Goal: Find specific page/section: Find specific page/section

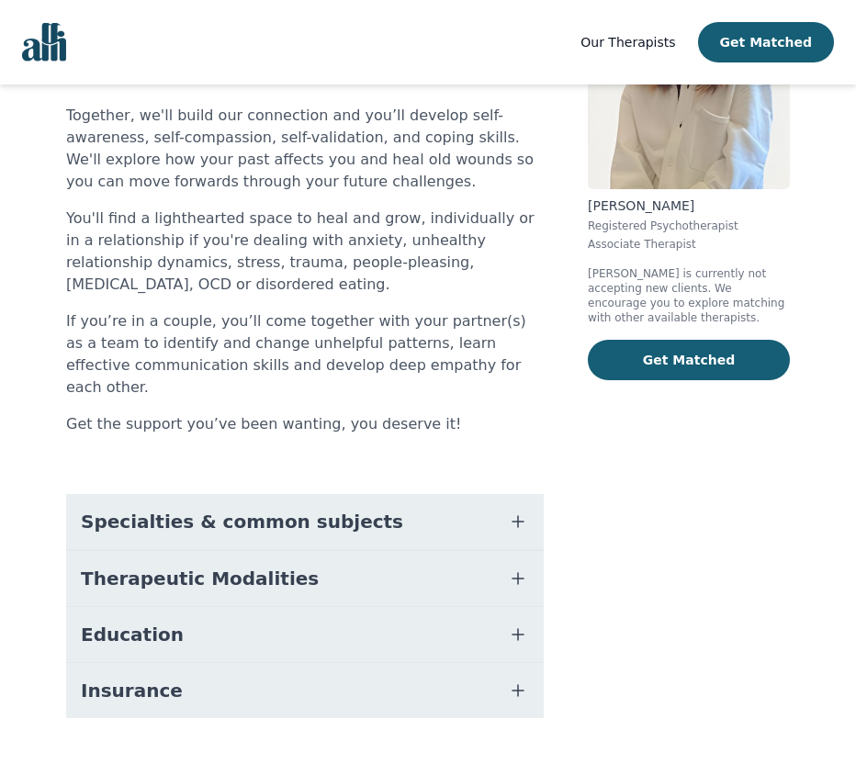
scroll to position [223, 0]
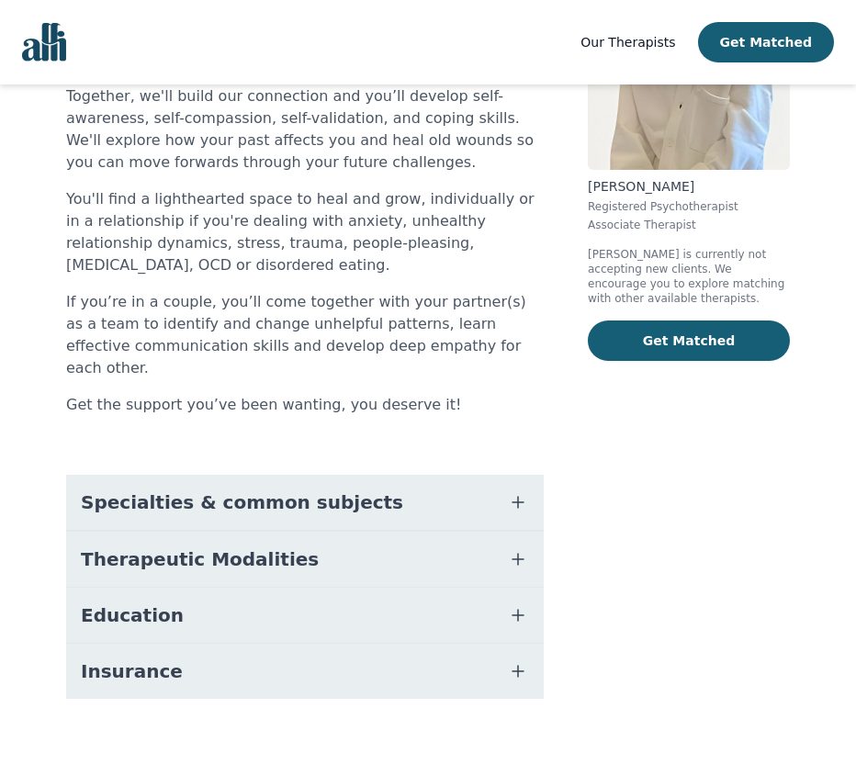
click at [514, 490] on span "button" at bounding box center [518, 503] width 22 height 26
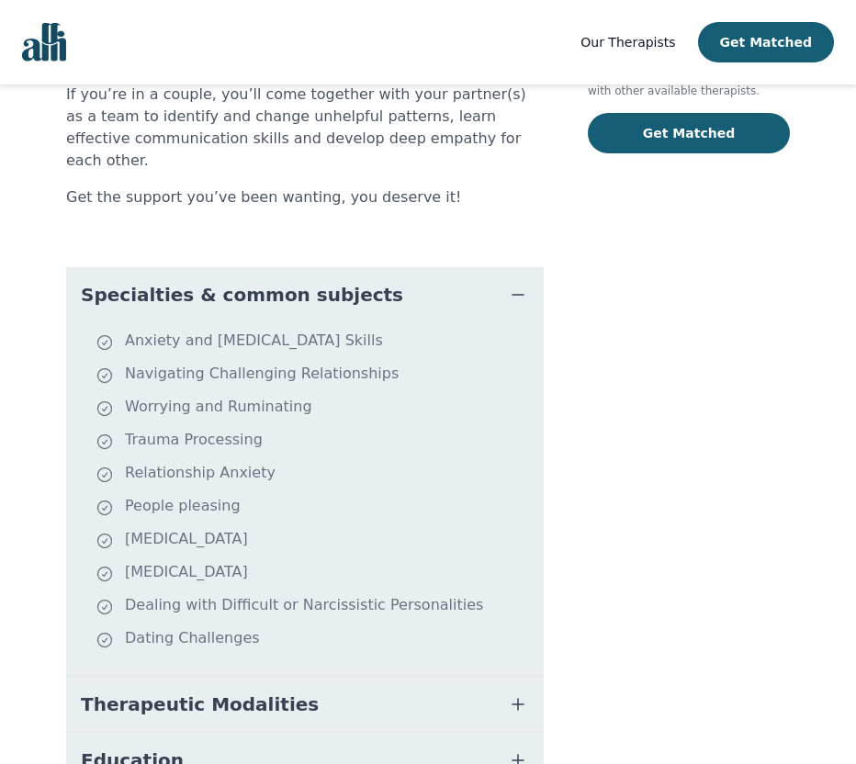
scroll to position [577, 0]
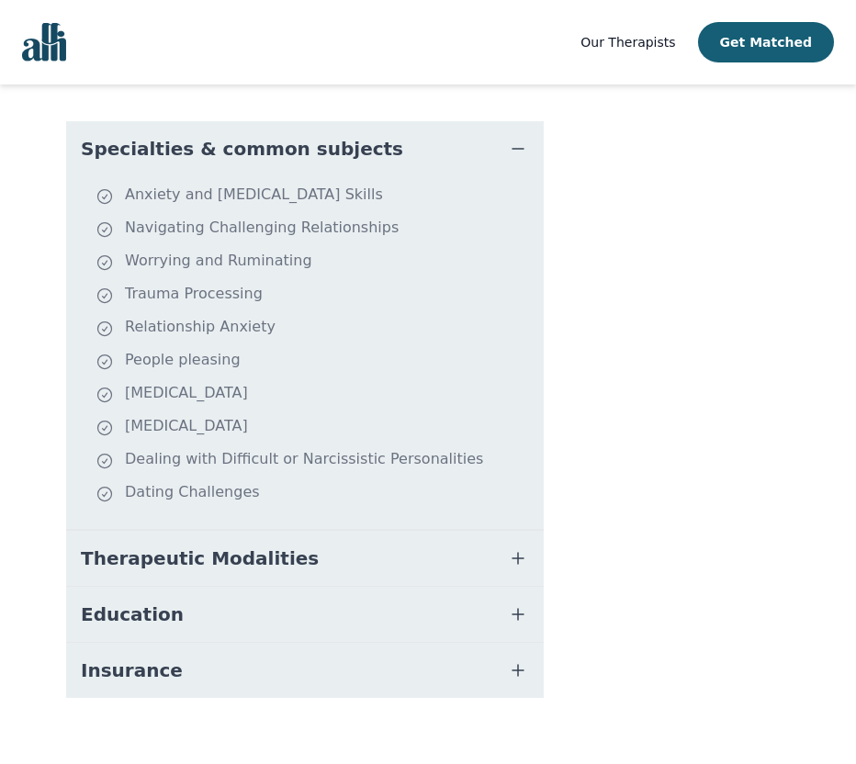
click at [515, 548] on icon "button" at bounding box center [518, 559] width 22 height 22
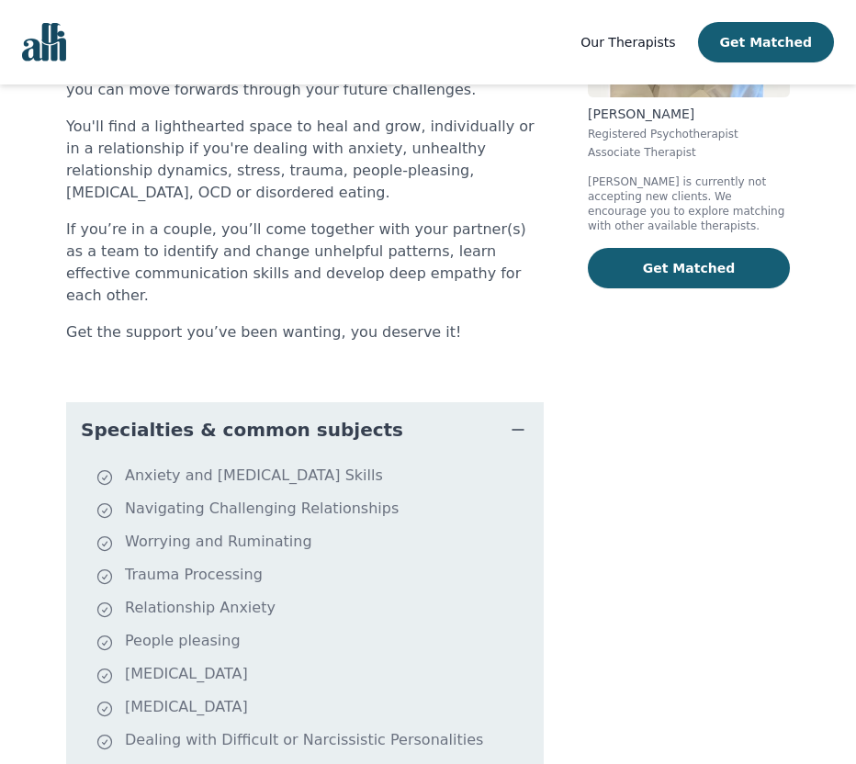
scroll to position [0, 0]
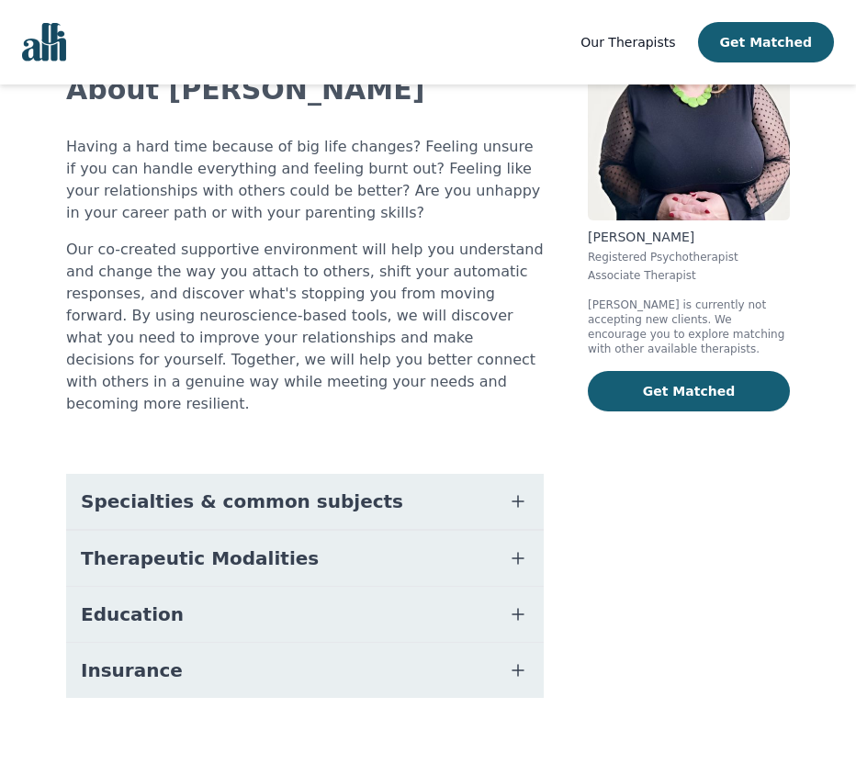
scroll to position [172, 0]
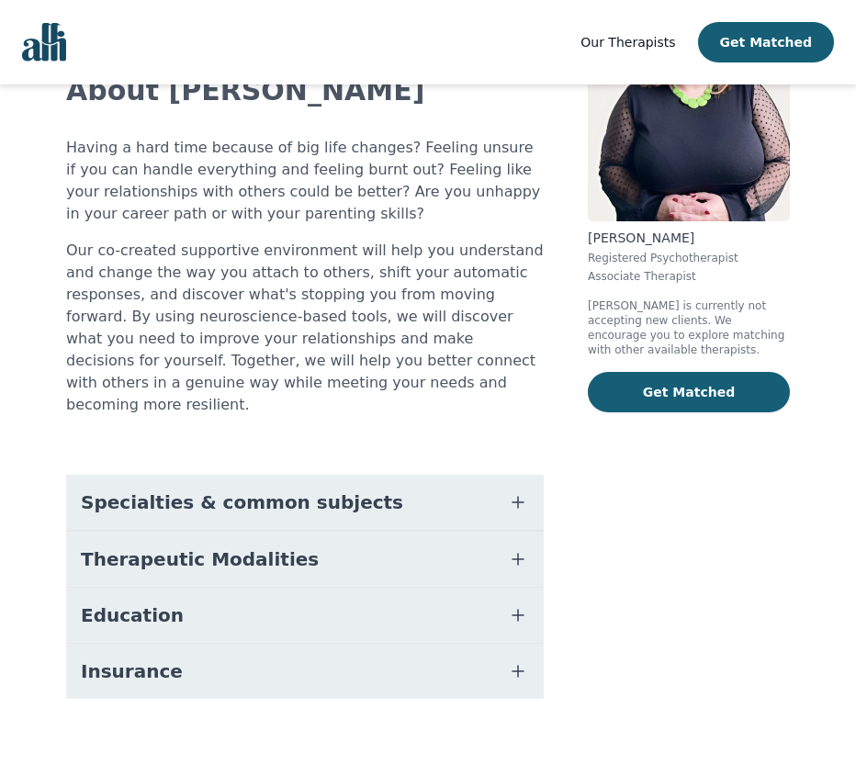
click at [521, 548] on span "button" at bounding box center [518, 560] width 22 height 26
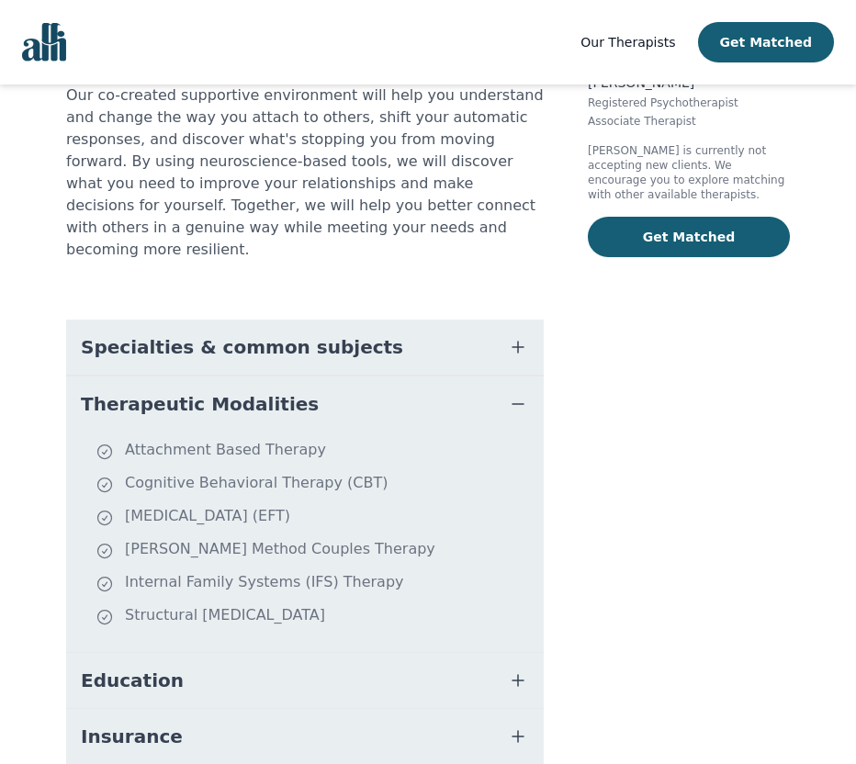
scroll to position [343, 0]
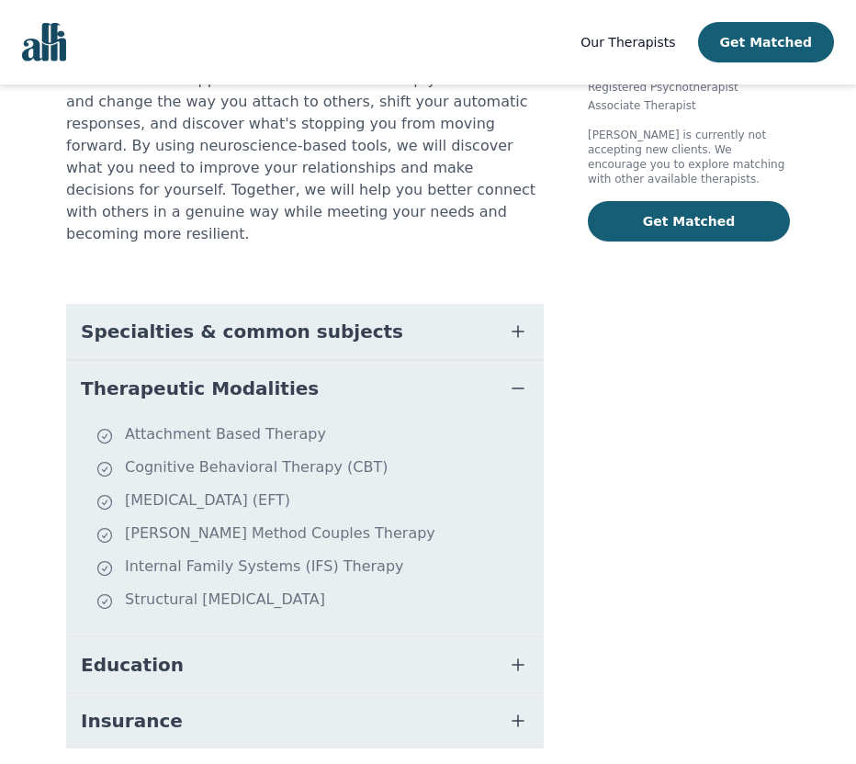
click at [519, 654] on icon "button" at bounding box center [518, 665] width 22 height 22
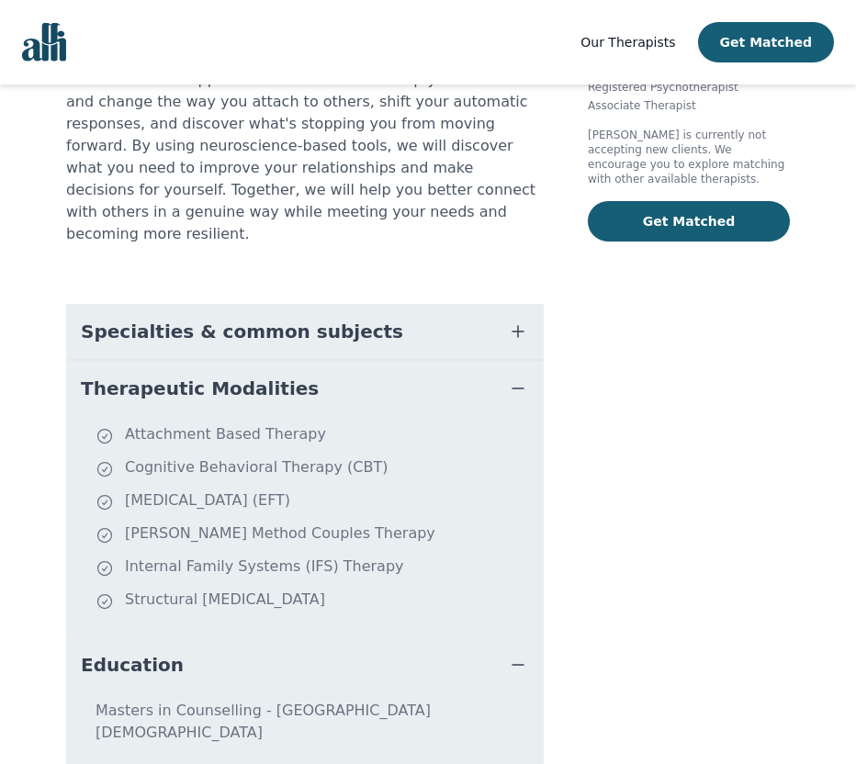
scroll to position [445, 0]
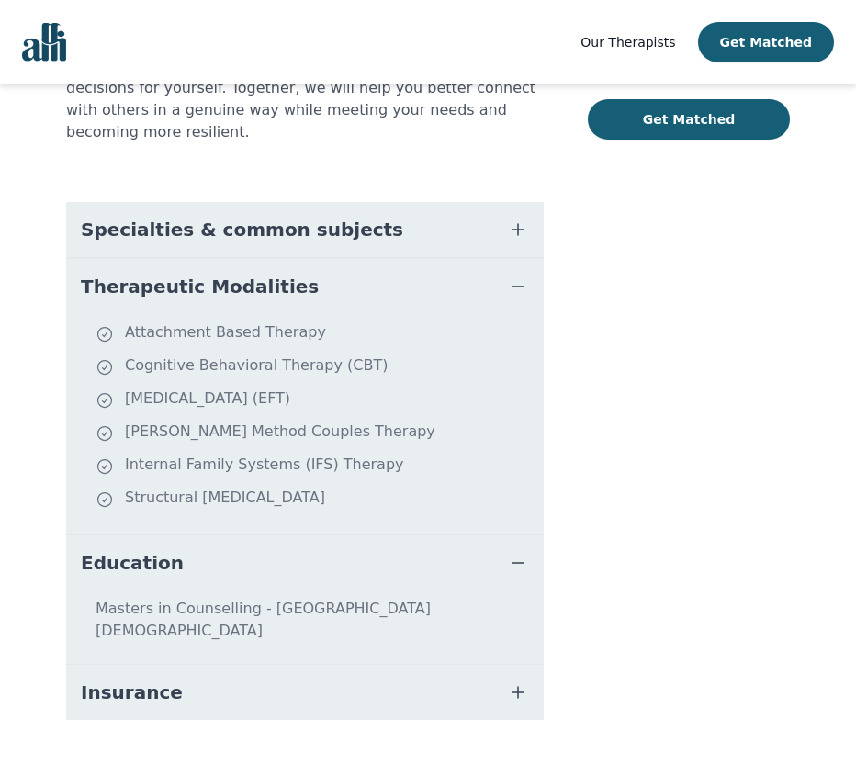
click at [516, 219] on icon "button" at bounding box center [518, 230] width 22 height 22
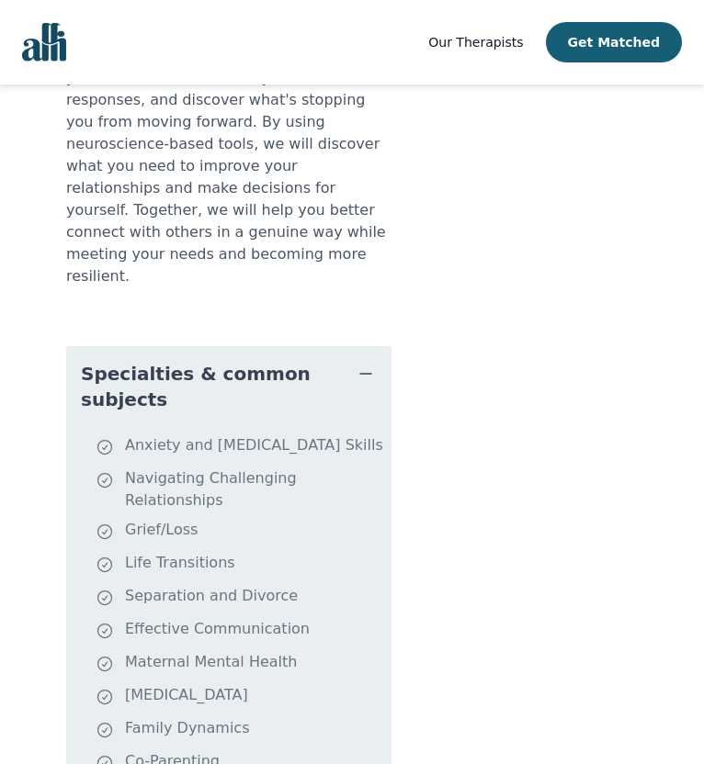
scroll to position [0, 0]
